Goal: Transaction & Acquisition: Purchase product/service

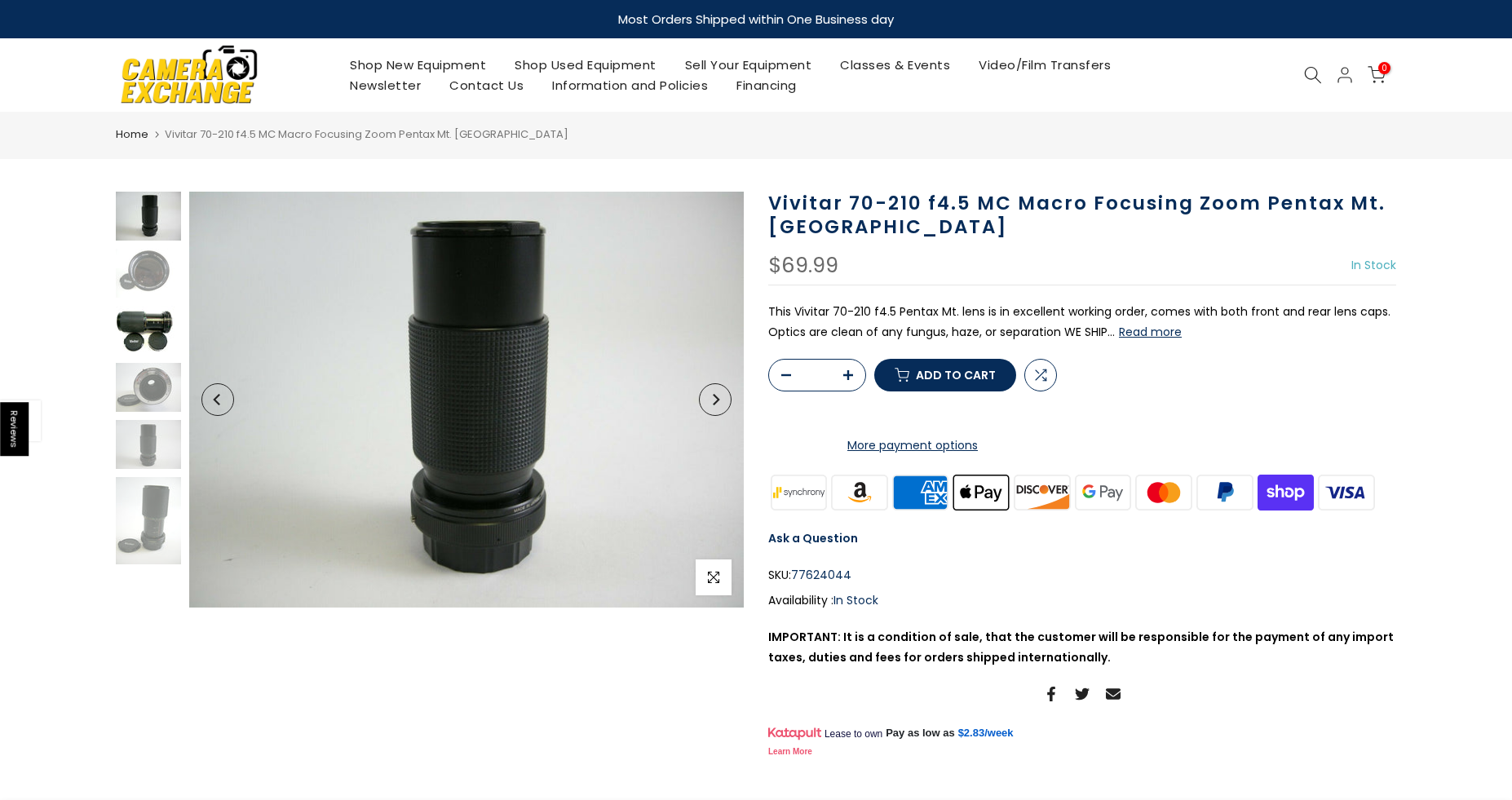
click at [146, 322] on img at bounding box center [148, 330] width 65 height 49
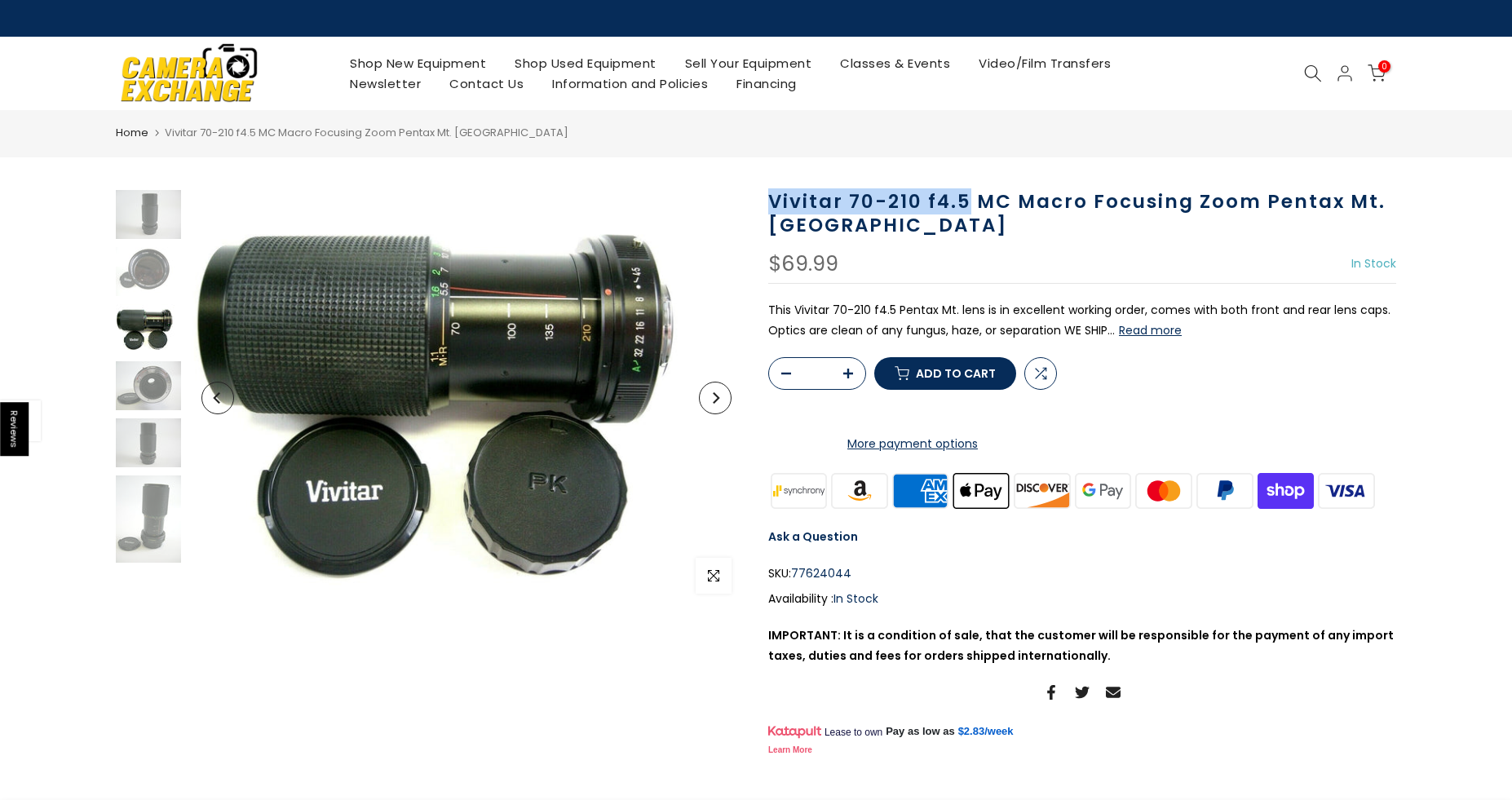
drag, startPoint x: 769, startPoint y: 198, endPoint x: 967, endPoint y: 198, distance: 198.0
click at [967, 198] on h1 "Vivitar 70-210 f4.5 MC Macro Focusing Zoom Pentax Mt. [GEOGRAPHIC_DATA]" at bounding box center [1082, 213] width 628 height 48
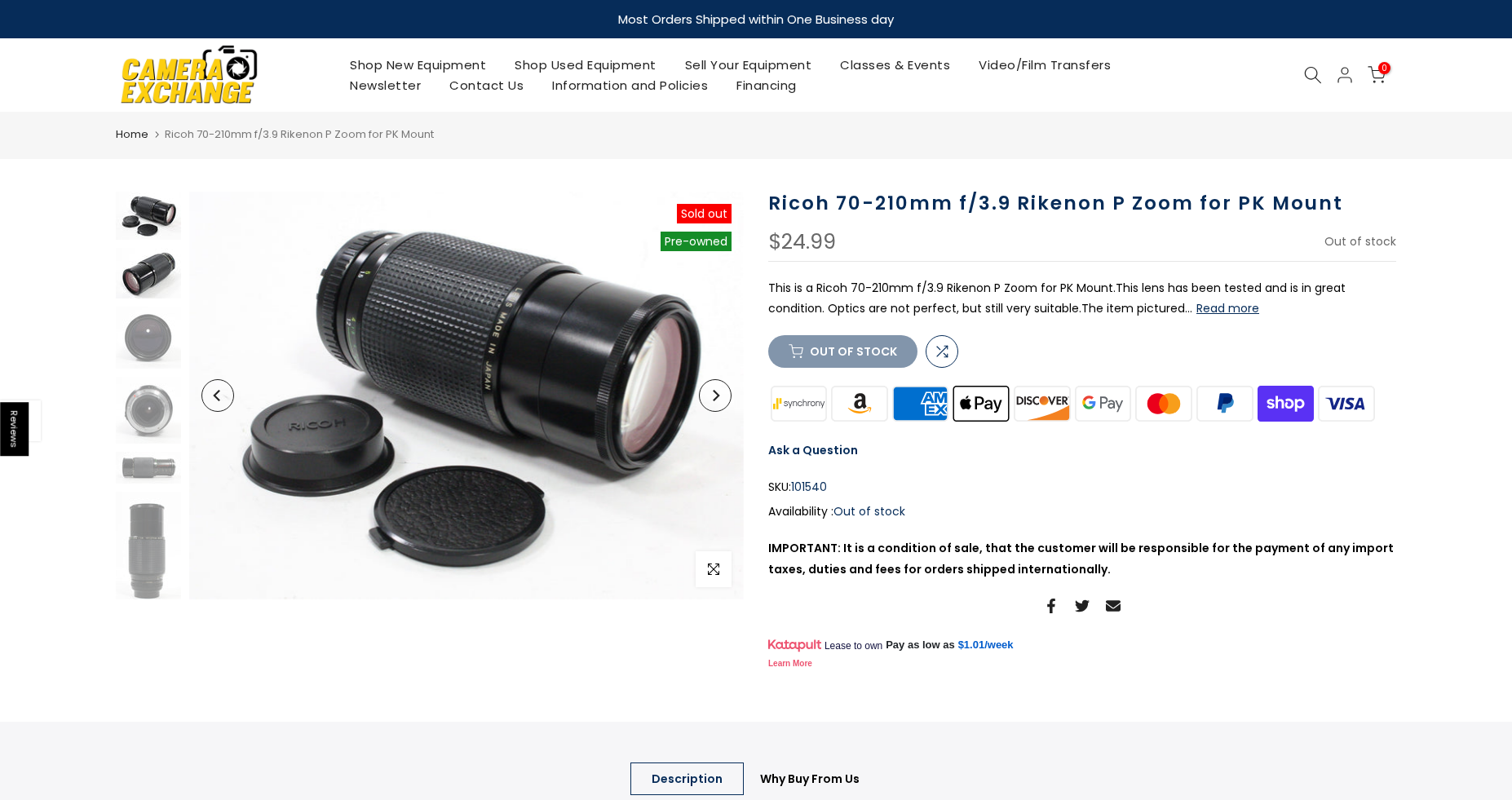
click at [143, 275] on img at bounding box center [148, 273] width 65 height 52
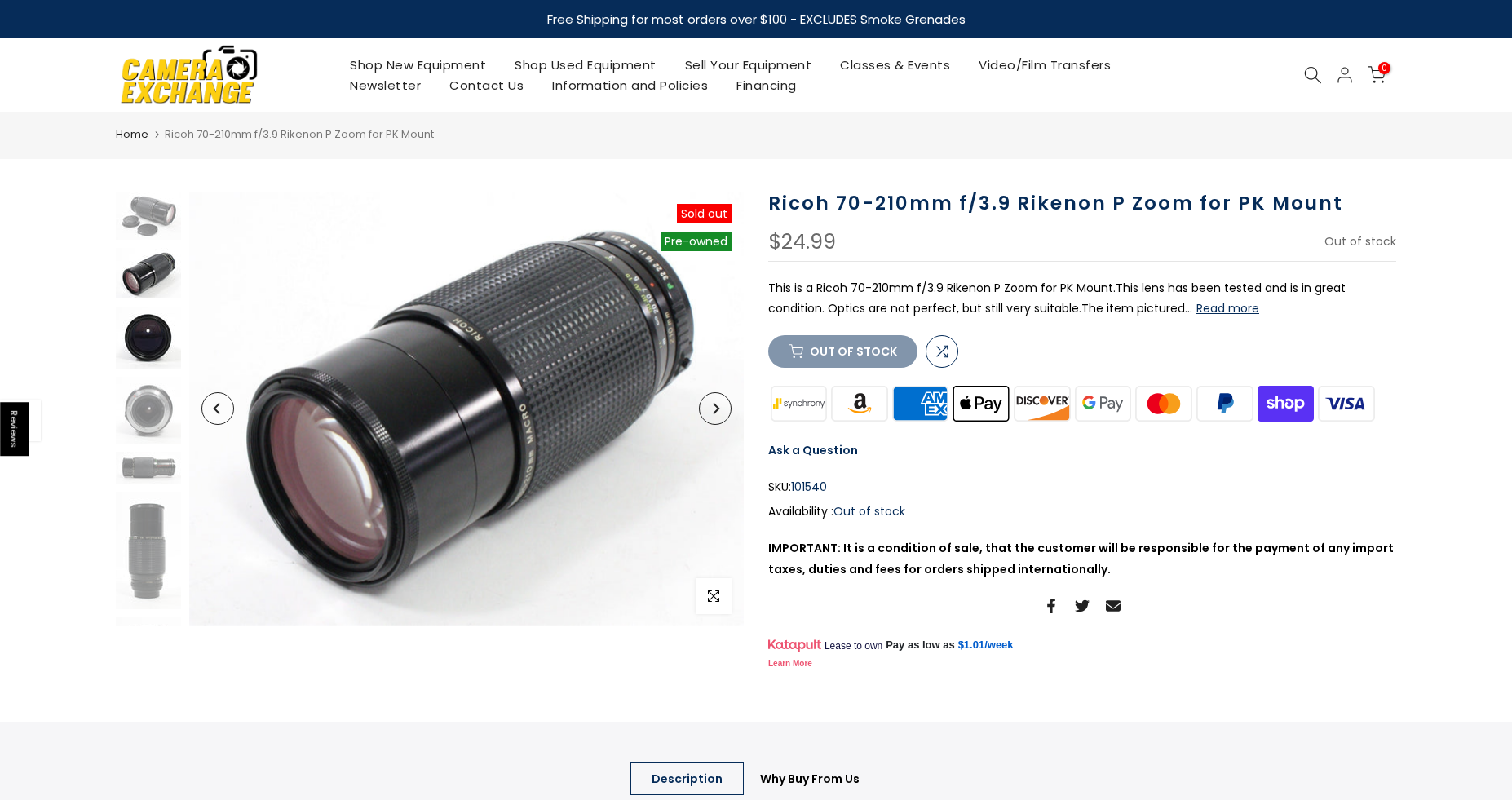
click at [143, 329] on img at bounding box center [148, 338] width 65 height 62
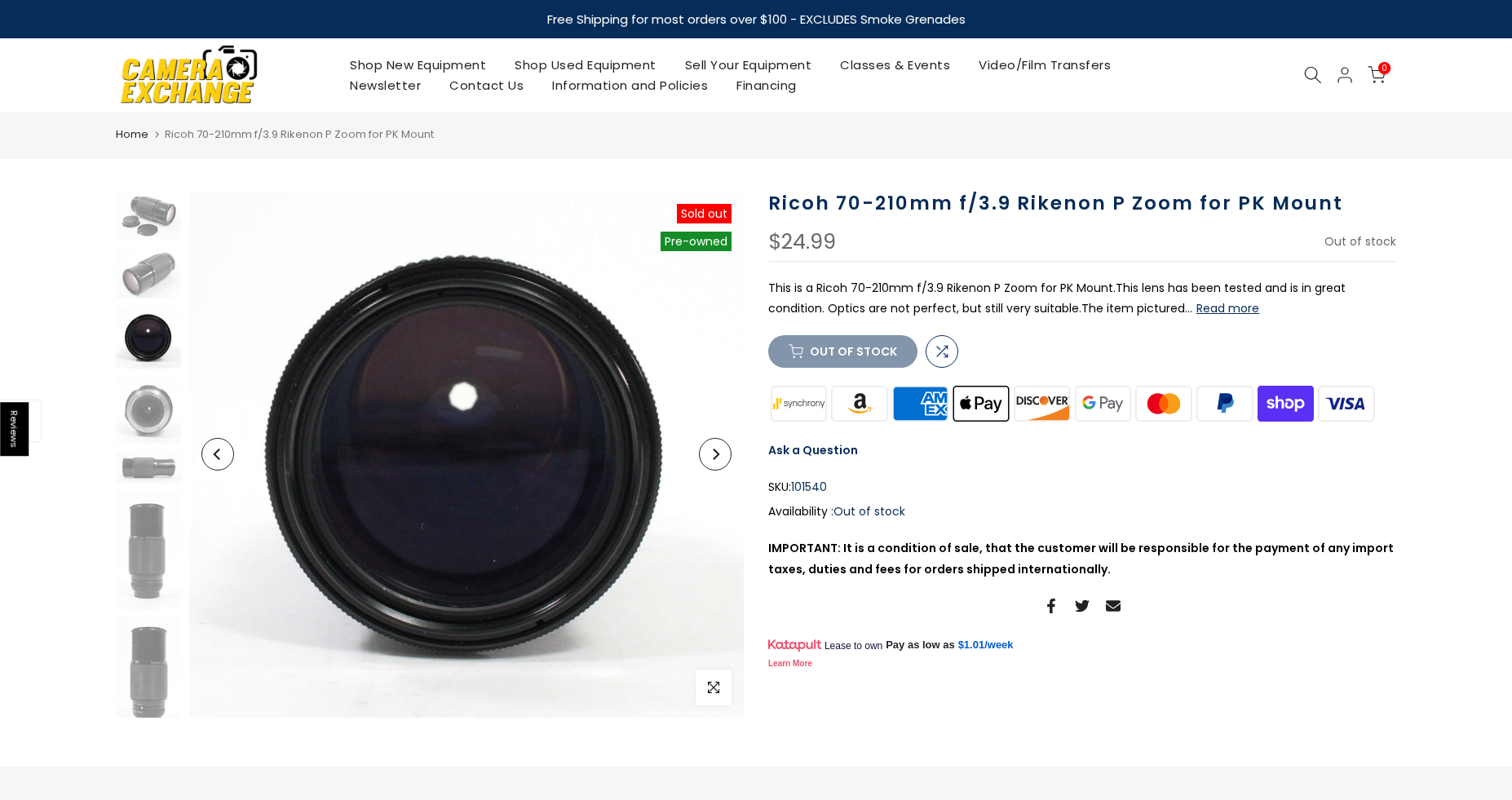
scroll to position [33, 0]
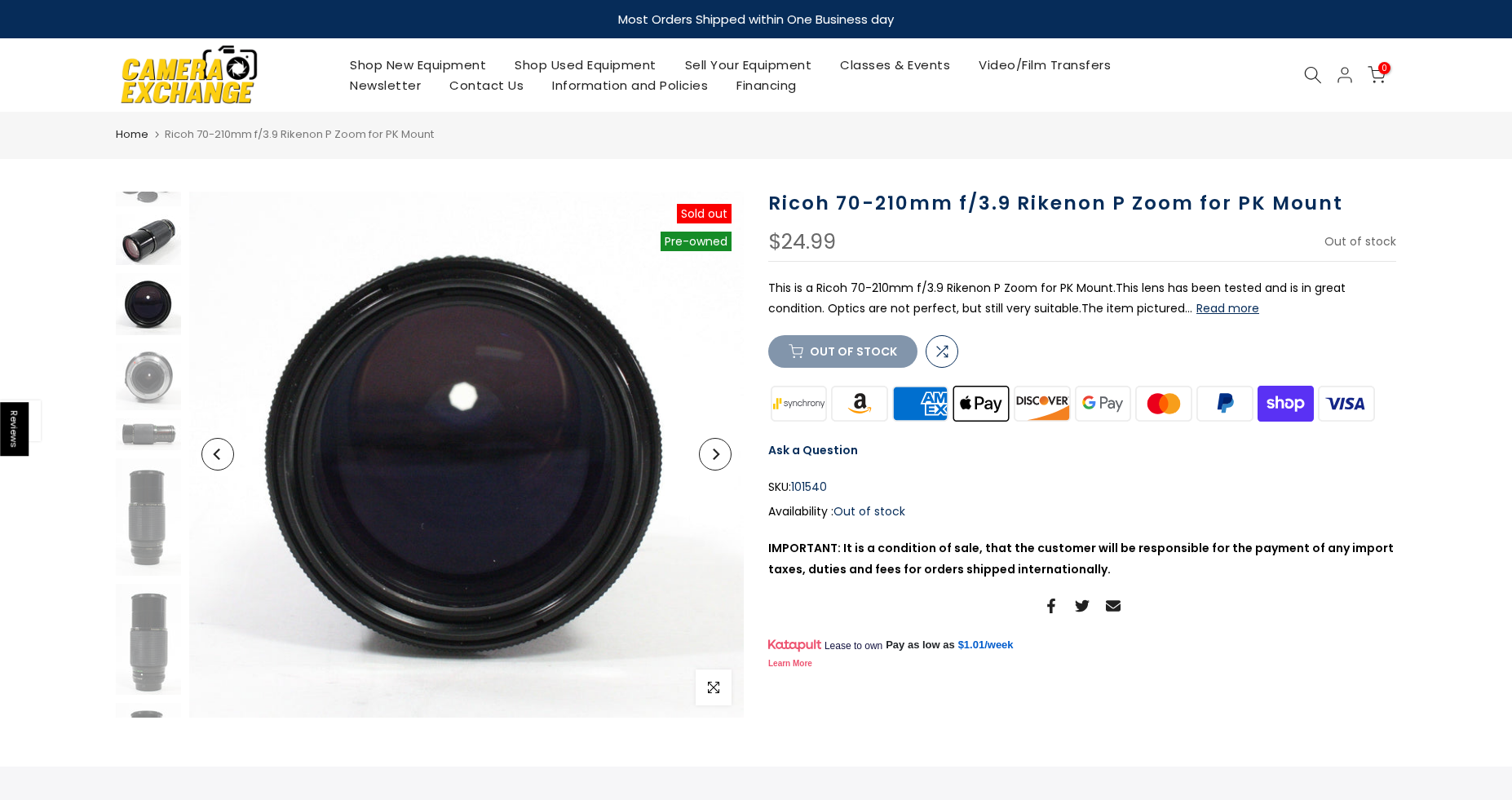
click at [143, 233] on img at bounding box center [148, 240] width 65 height 52
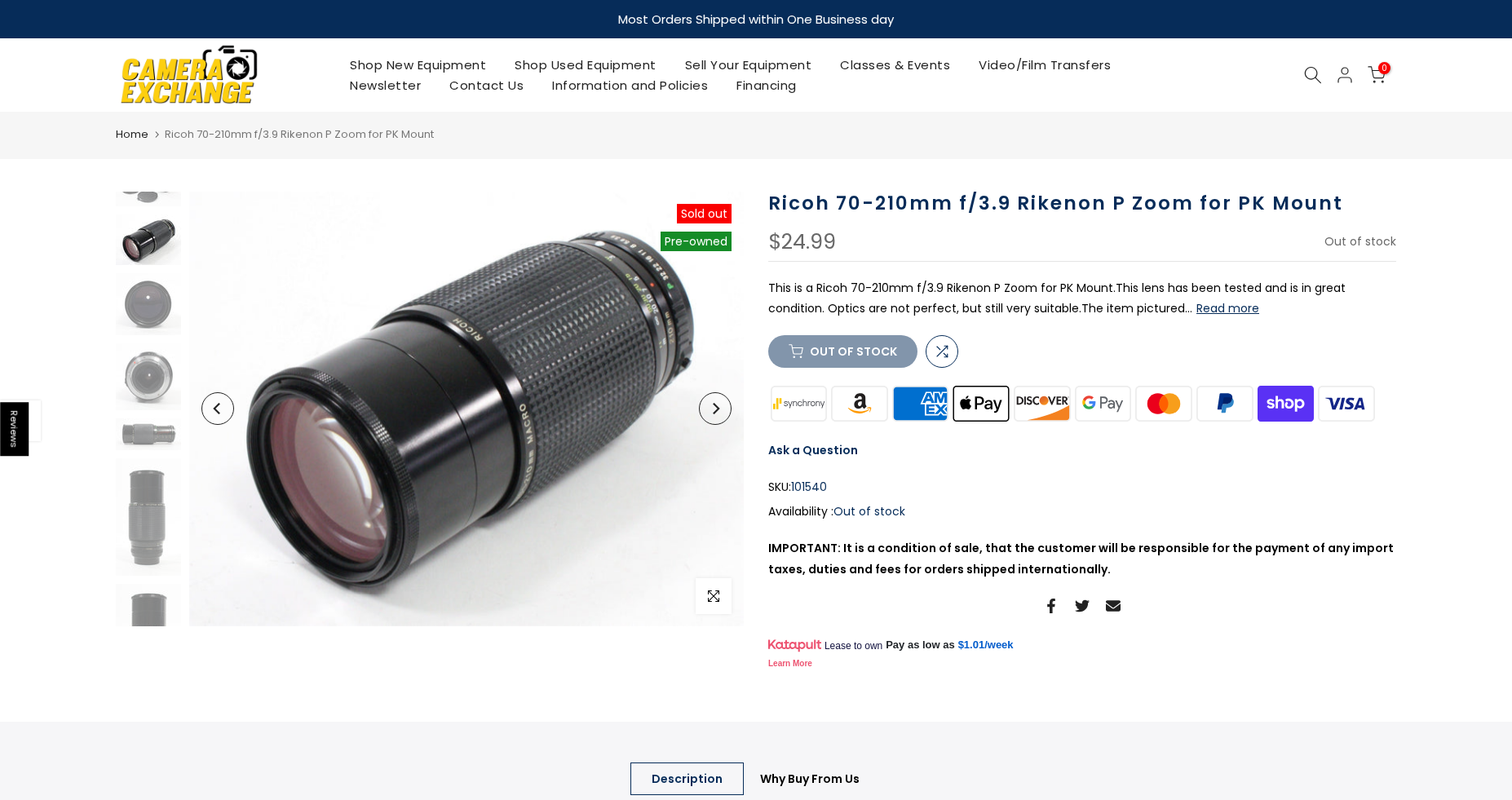
scroll to position [0, 0]
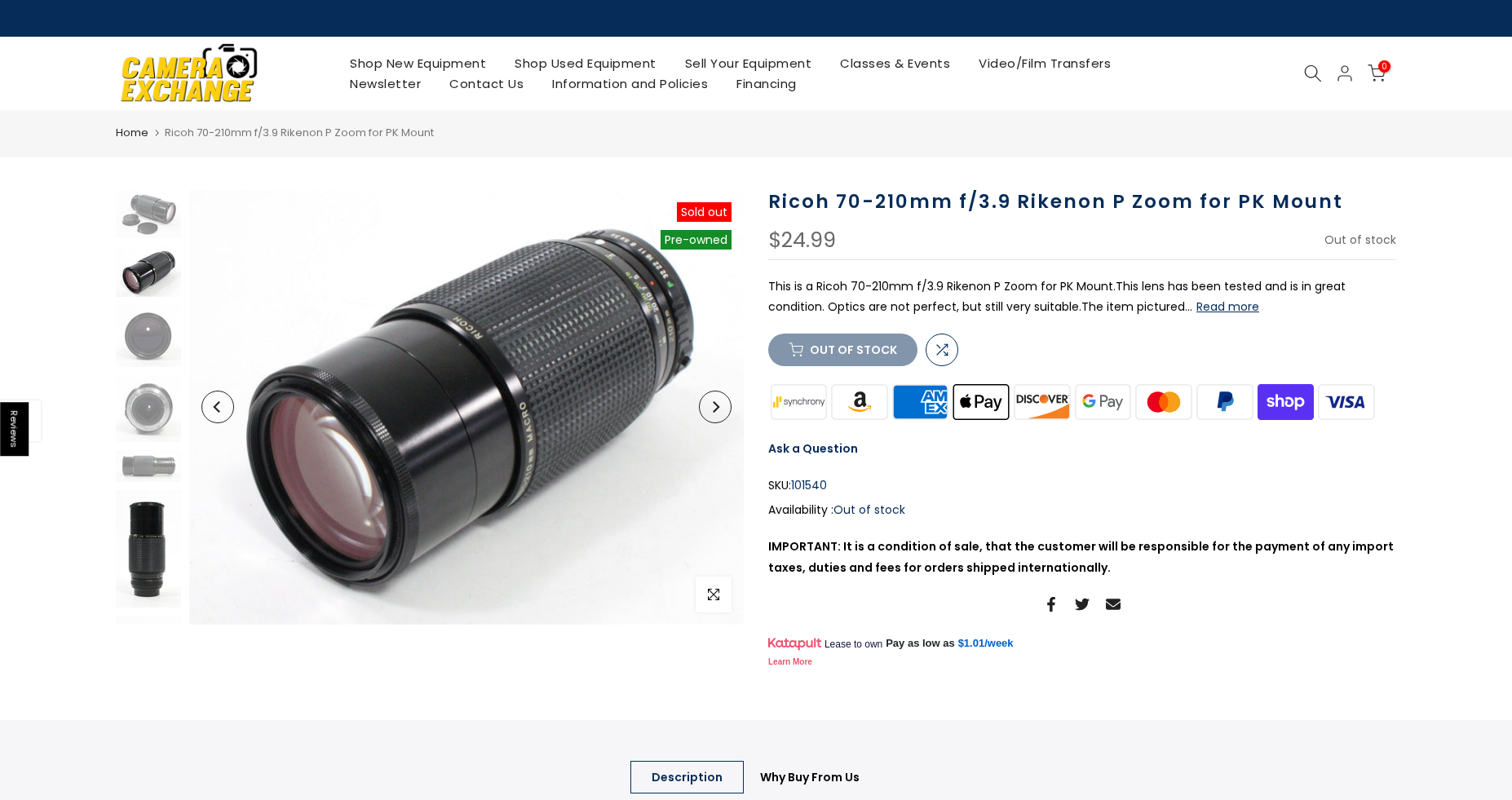
click at [155, 539] on img at bounding box center [148, 548] width 65 height 118
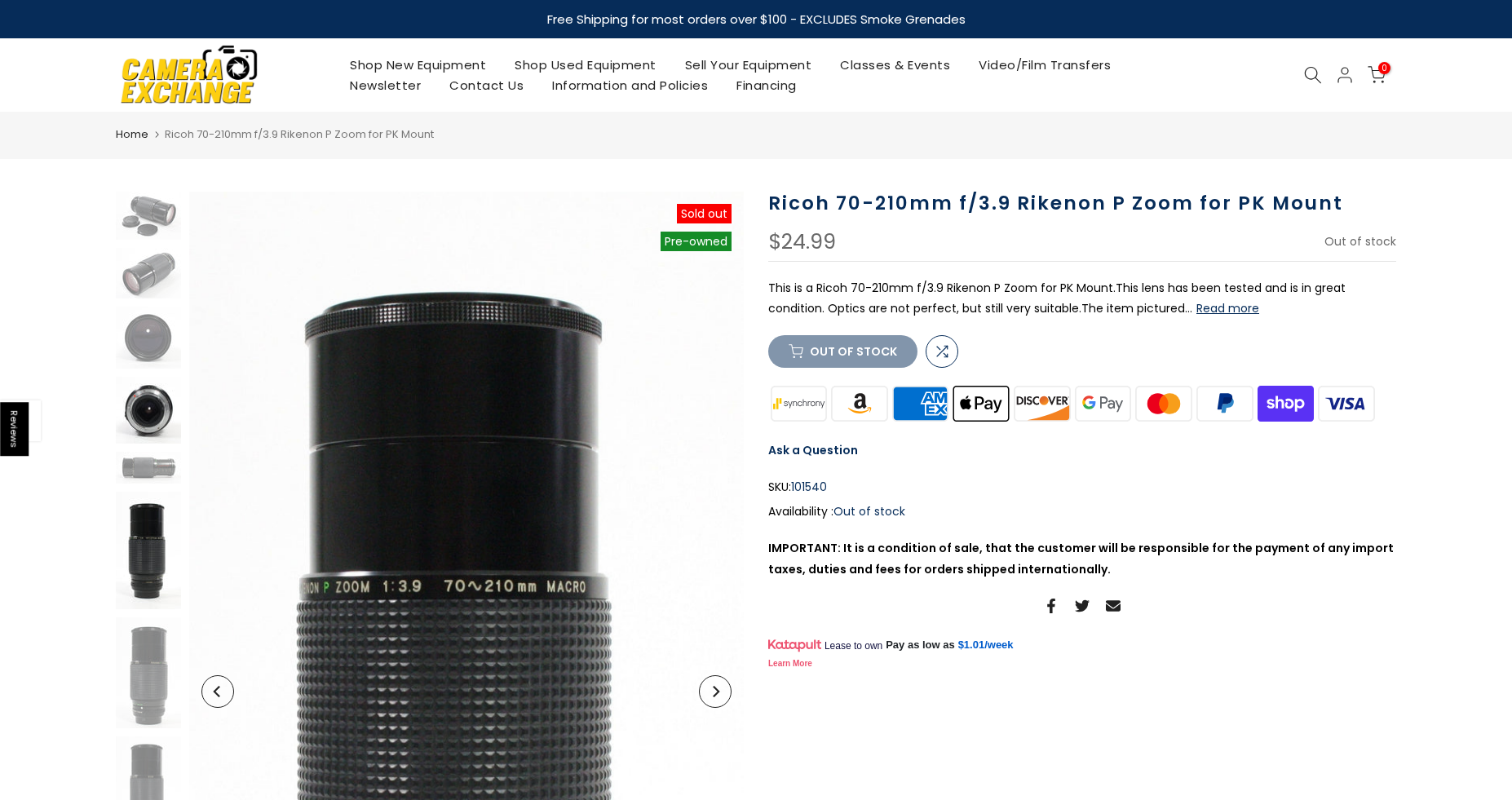
click at [151, 397] on img at bounding box center [148, 409] width 65 height 66
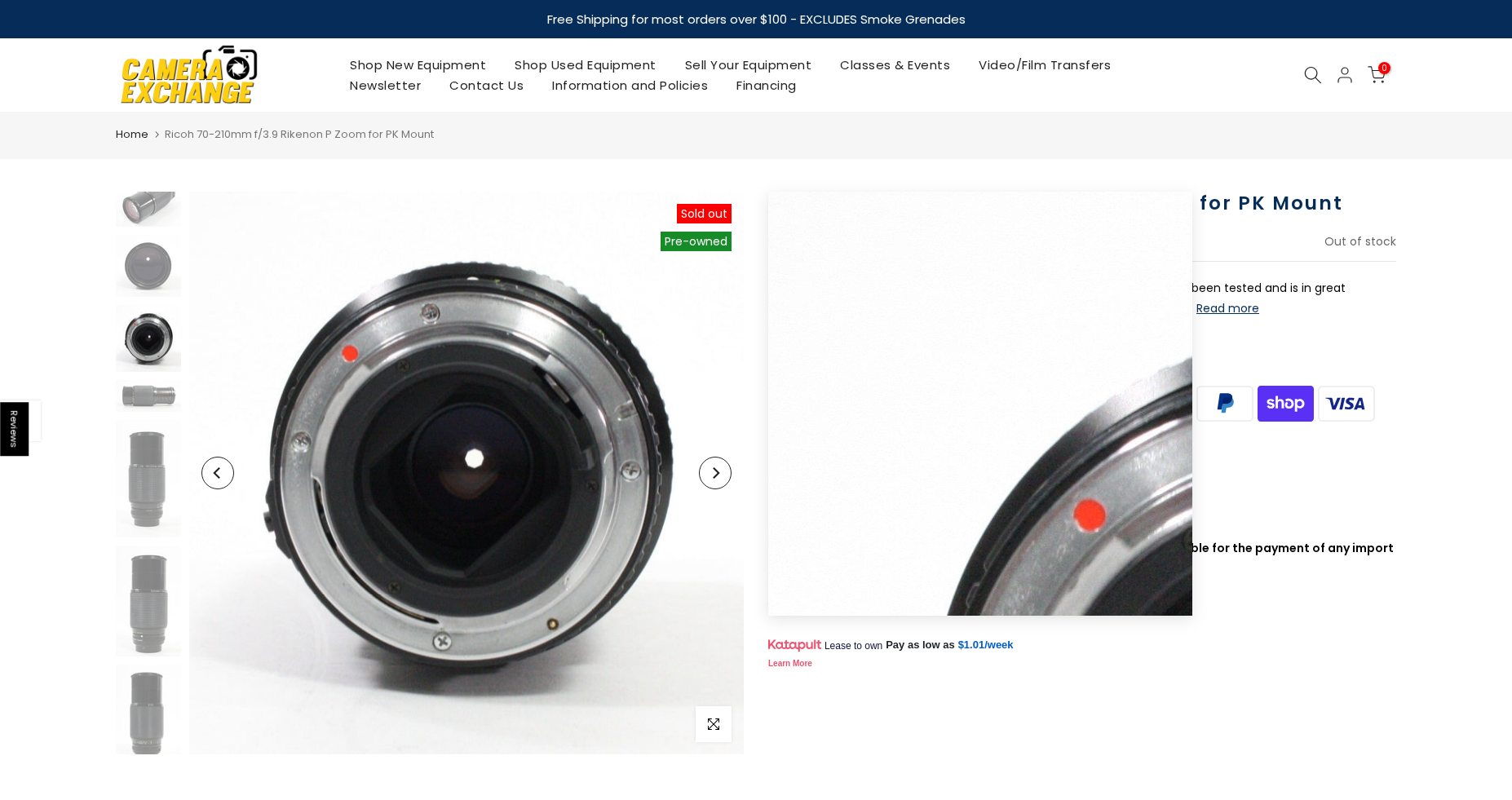
scroll to position [82, 0]
